Goal: Task Accomplishment & Management: Use online tool/utility

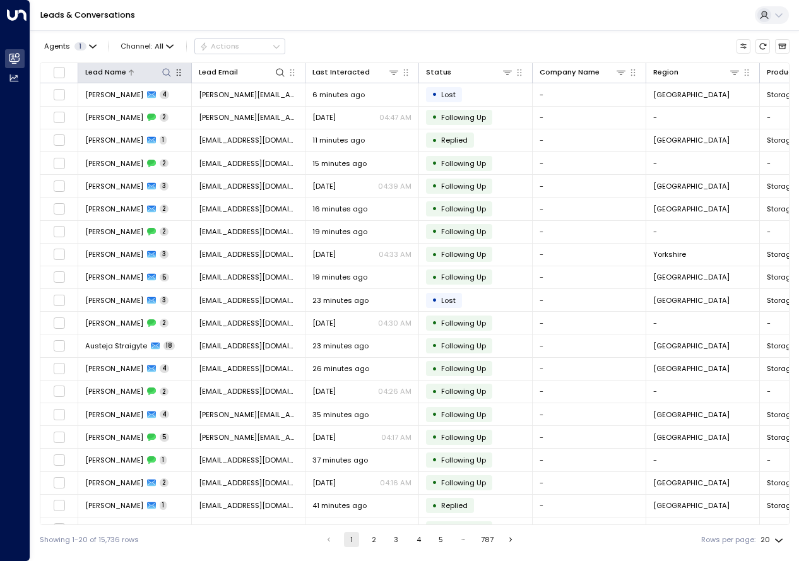
click at [165, 72] on icon at bounding box center [166, 72] width 10 height 10
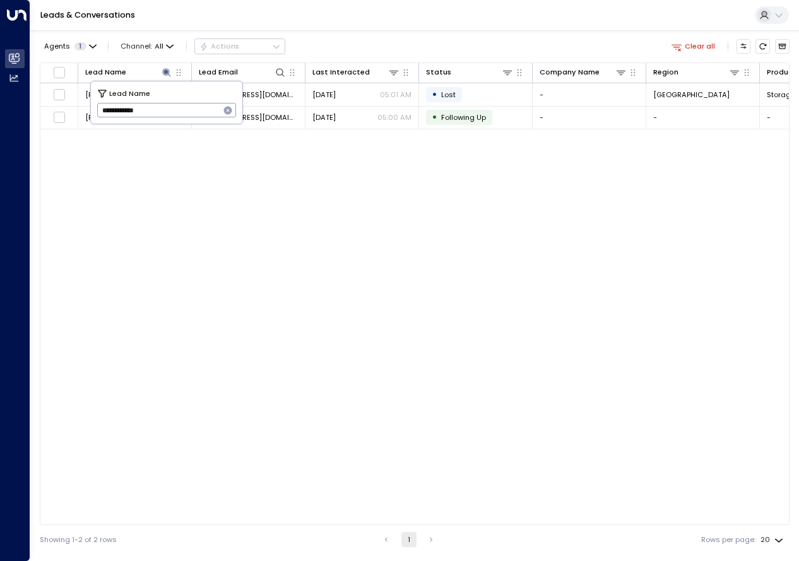
type input "**********"
click at [204, 155] on div "Lead Name Lead Email Last Interacted Status Company Name Region Product # of pe…" at bounding box center [414, 293] width 749 height 462
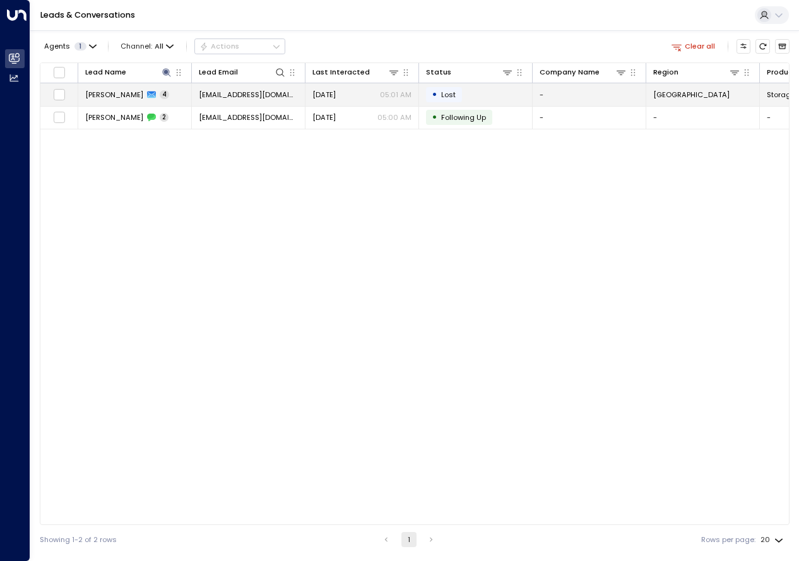
click at [111, 97] on span "[PERSON_NAME]" at bounding box center [114, 95] width 58 height 10
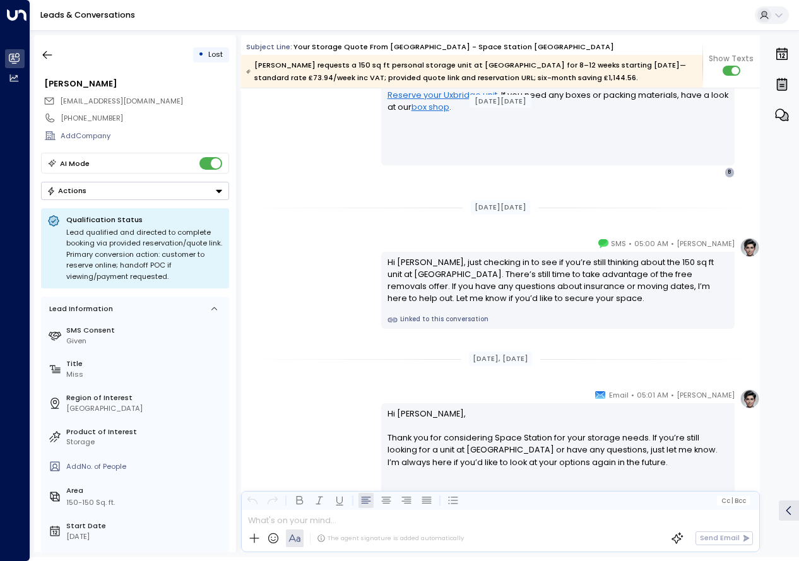
scroll to position [1567, 0]
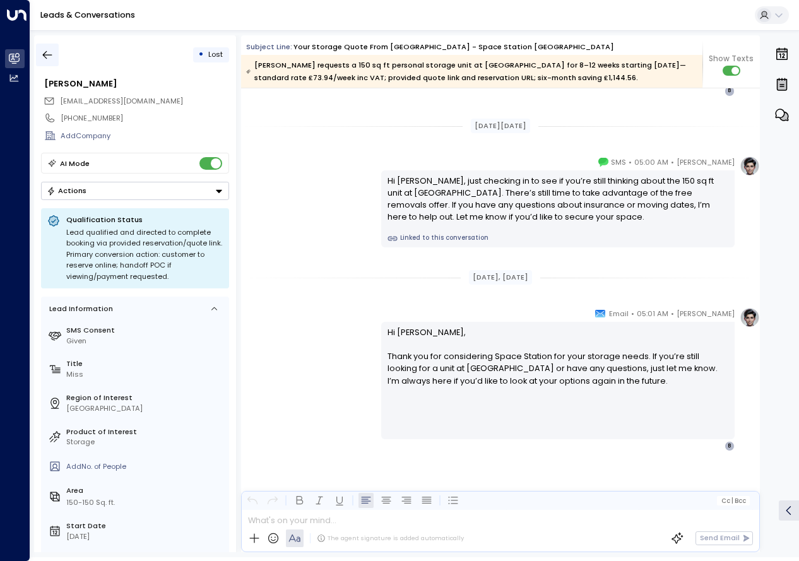
click at [46, 54] on icon "button" at bounding box center [47, 55] width 13 height 13
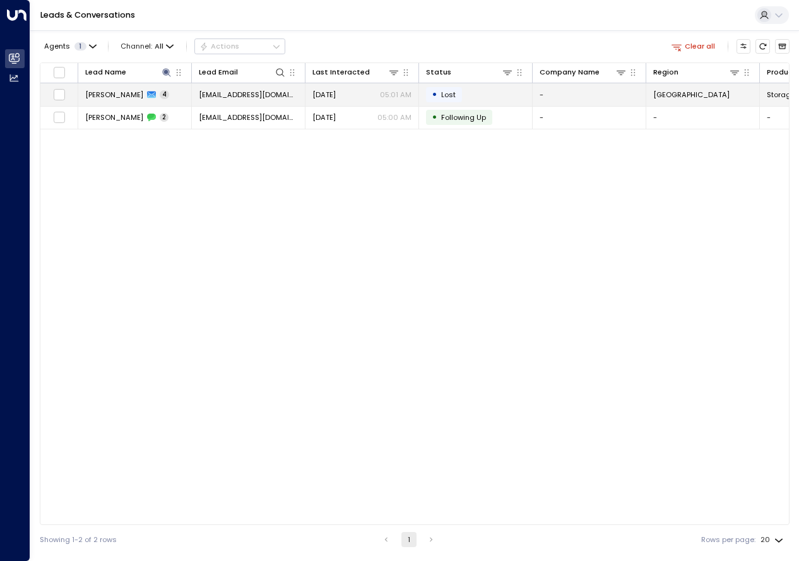
click at [120, 94] on span "[PERSON_NAME]" at bounding box center [114, 95] width 58 height 10
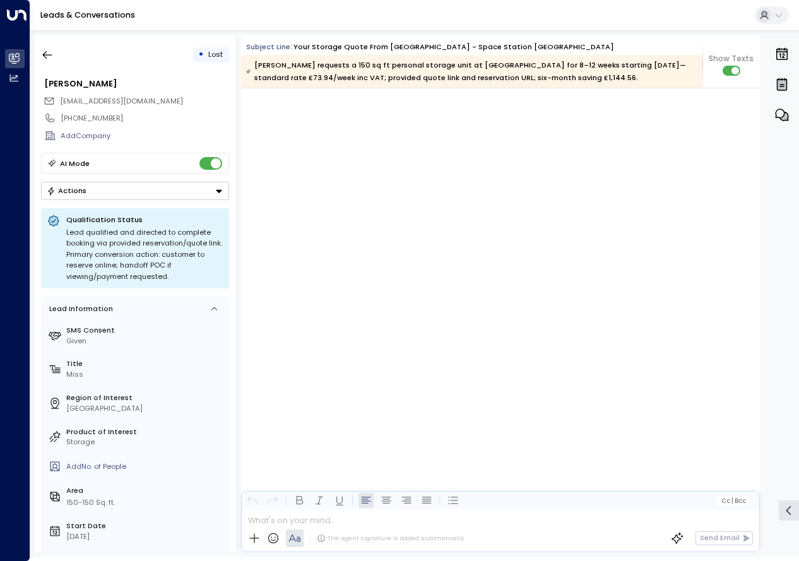
scroll to position [2061, 0]
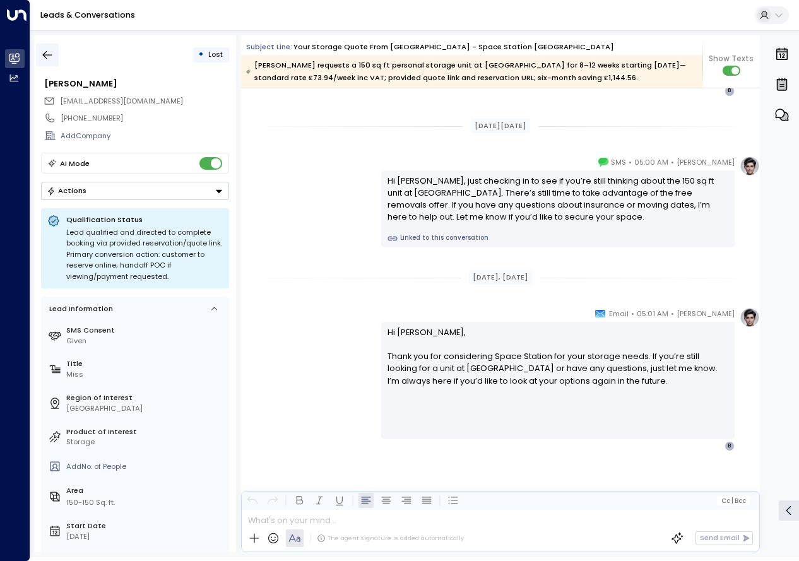
click at [45, 51] on icon "button" at bounding box center [47, 55] width 13 height 13
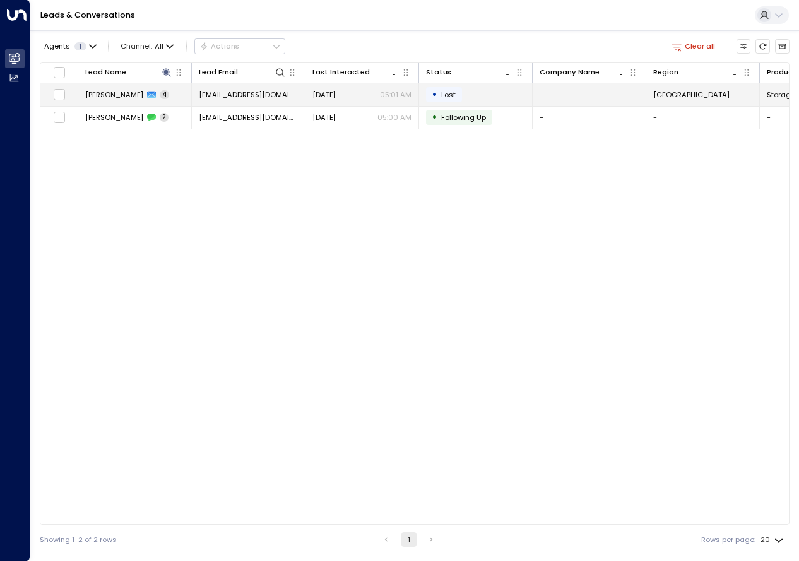
click at [242, 93] on span "[EMAIL_ADDRESS][DOMAIN_NAME]" at bounding box center [248, 95] width 99 height 10
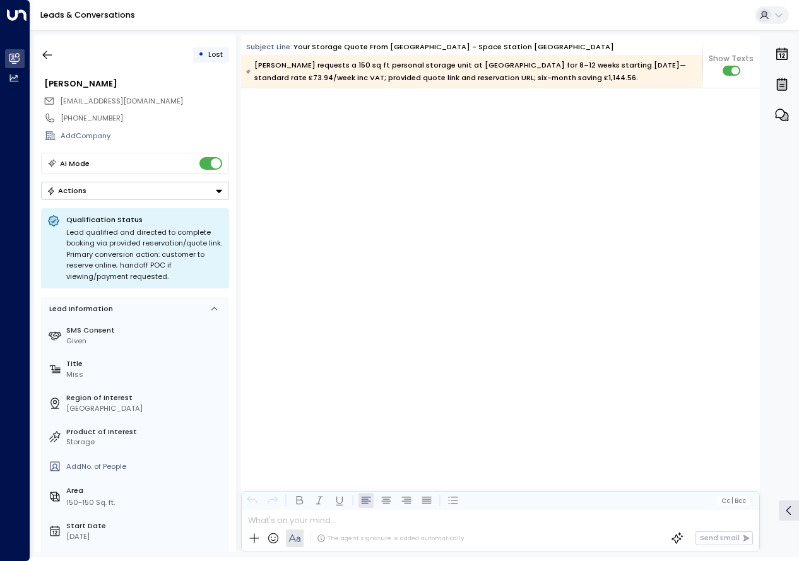
scroll to position [2061, 0]
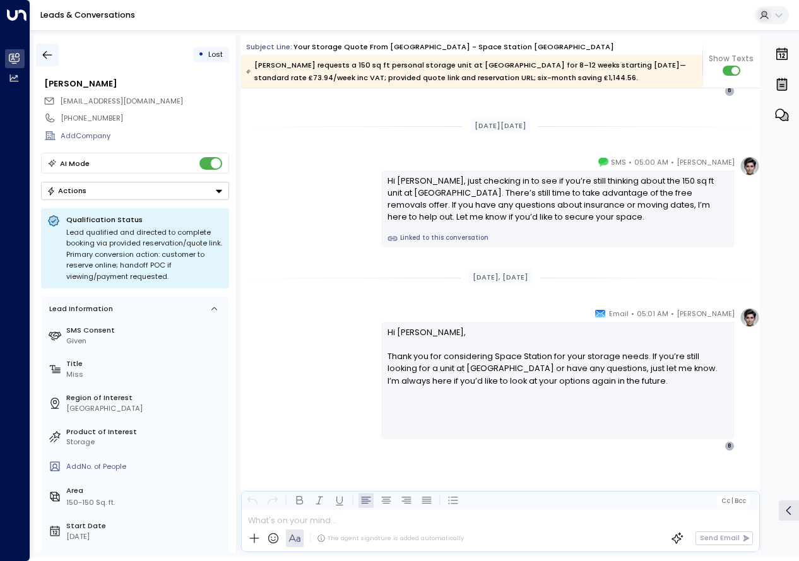
click at [55, 56] on button "button" at bounding box center [47, 55] width 23 height 23
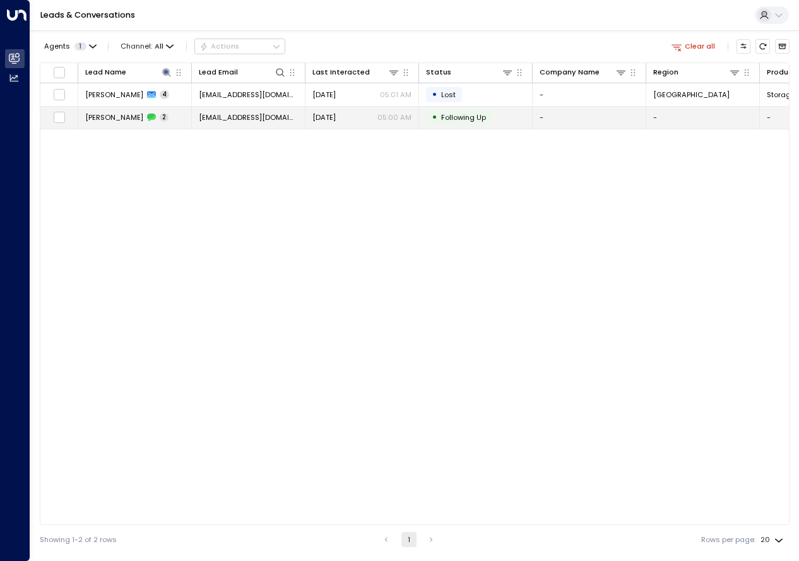
click at [359, 120] on div "[DATE] 05:00 AM" at bounding box center [361, 117] width 99 height 10
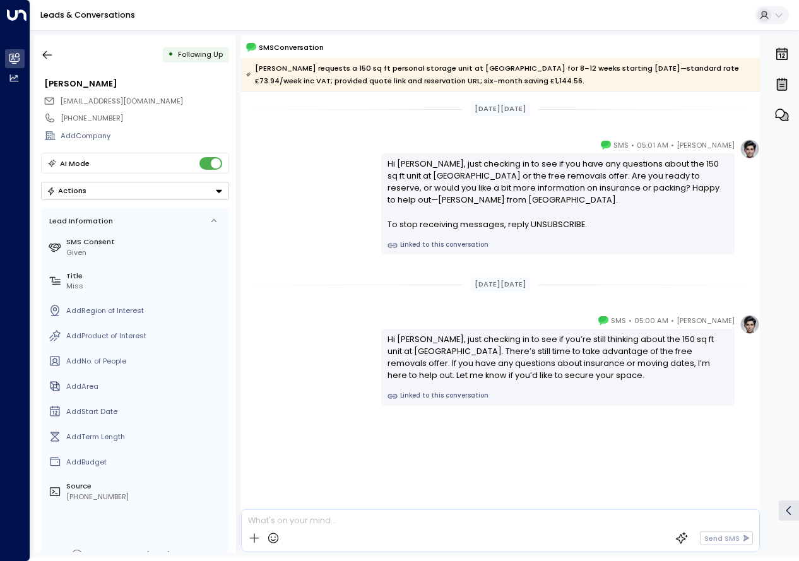
click at [49, 55] on icon "button" at bounding box center [47, 55] width 9 height 8
